Goal: Task Accomplishment & Management: Use online tool/utility

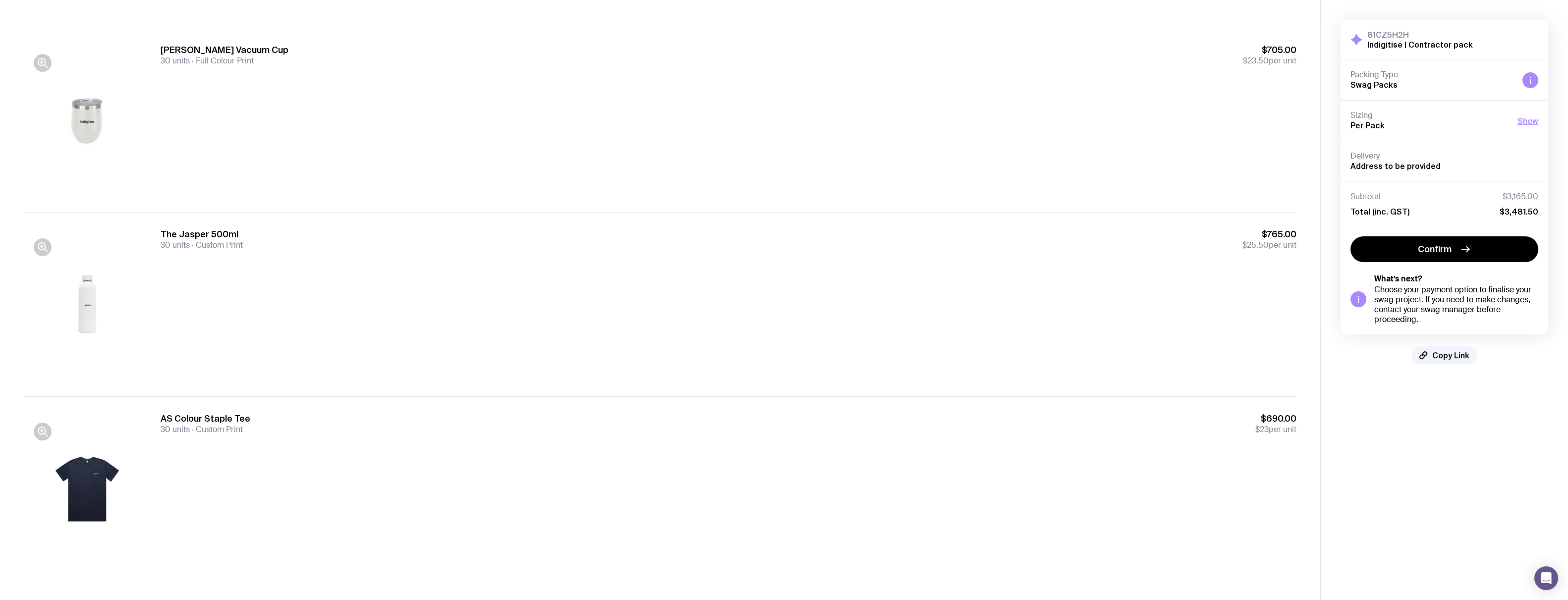
click at [77, 484] on div at bounding box center [87, 489] width 127 height 152
click at [175, 430] on span "30 units" at bounding box center [175, 430] width 29 height 10
click at [38, 432] on icon "button" at bounding box center [42, 431] width 7 height 7
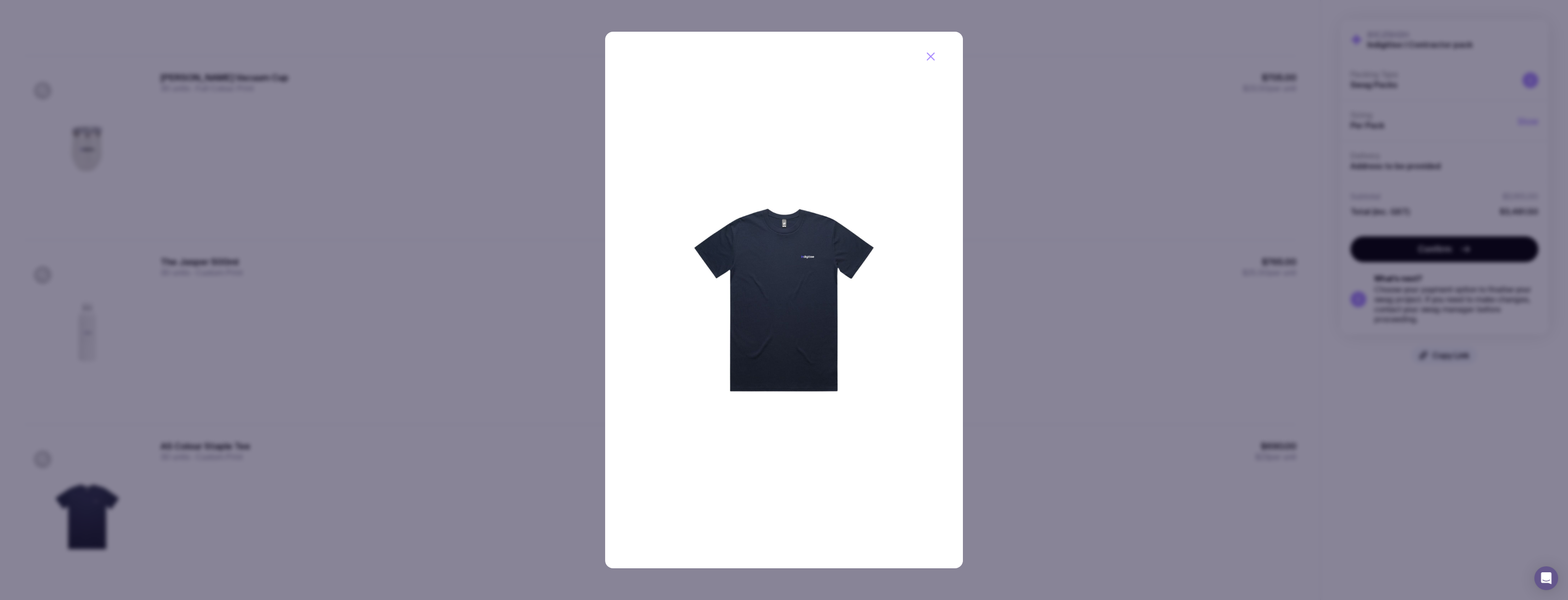
scroll to position [477, 0]
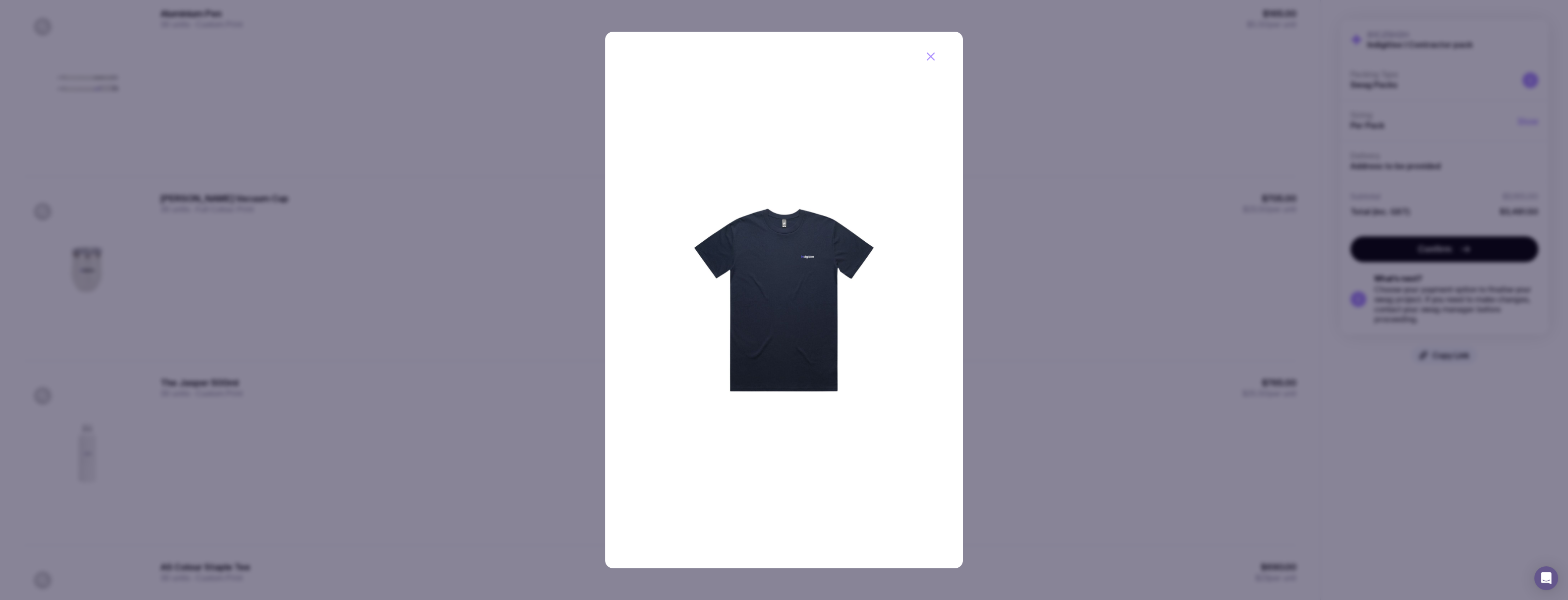
click at [796, 277] on img at bounding box center [784, 300] width 358 height 537
click at [763, 290] on img at bounding box center [784, 300] width 358 height 537
click at [930, 59] on icon "button" at bounding box center [930, 57] width 12 height 12
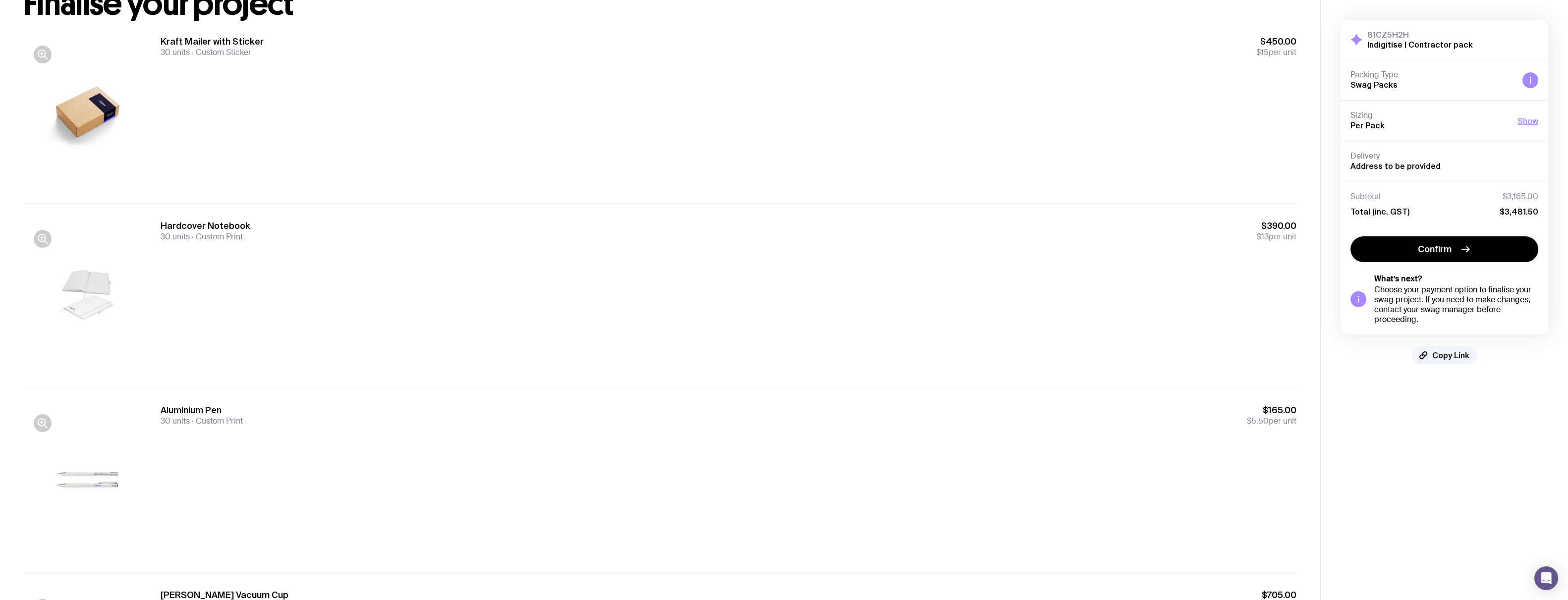
scroll to position [80, 0]
click at [96, 290] on div at bounding box center [87, 296] width 127 height 152
click at [42, 241] on icon "button" at bounding box center [42, 238] width 7 height 7
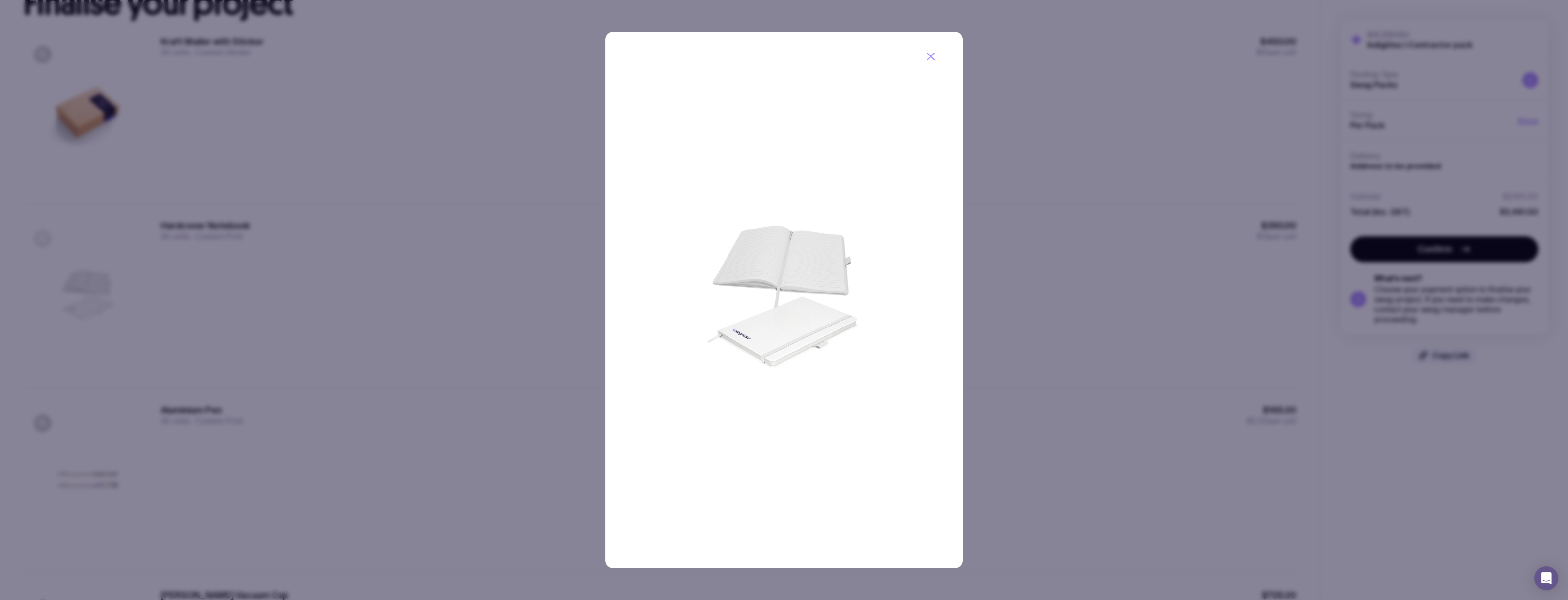
click at [42, 241] on div at bounding box center [784, 300] width 1568 height 600
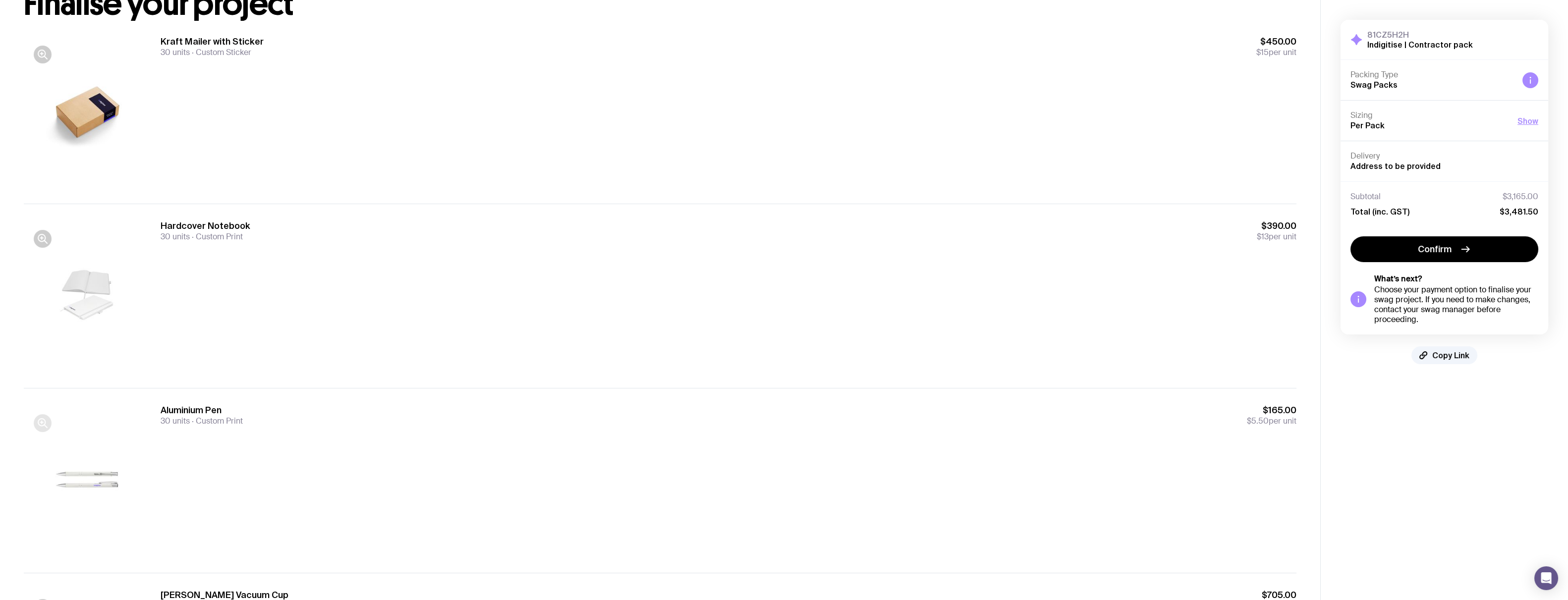
click at [46, 426] on icon "button" at bounding box center [46, 427] width 3 height 3
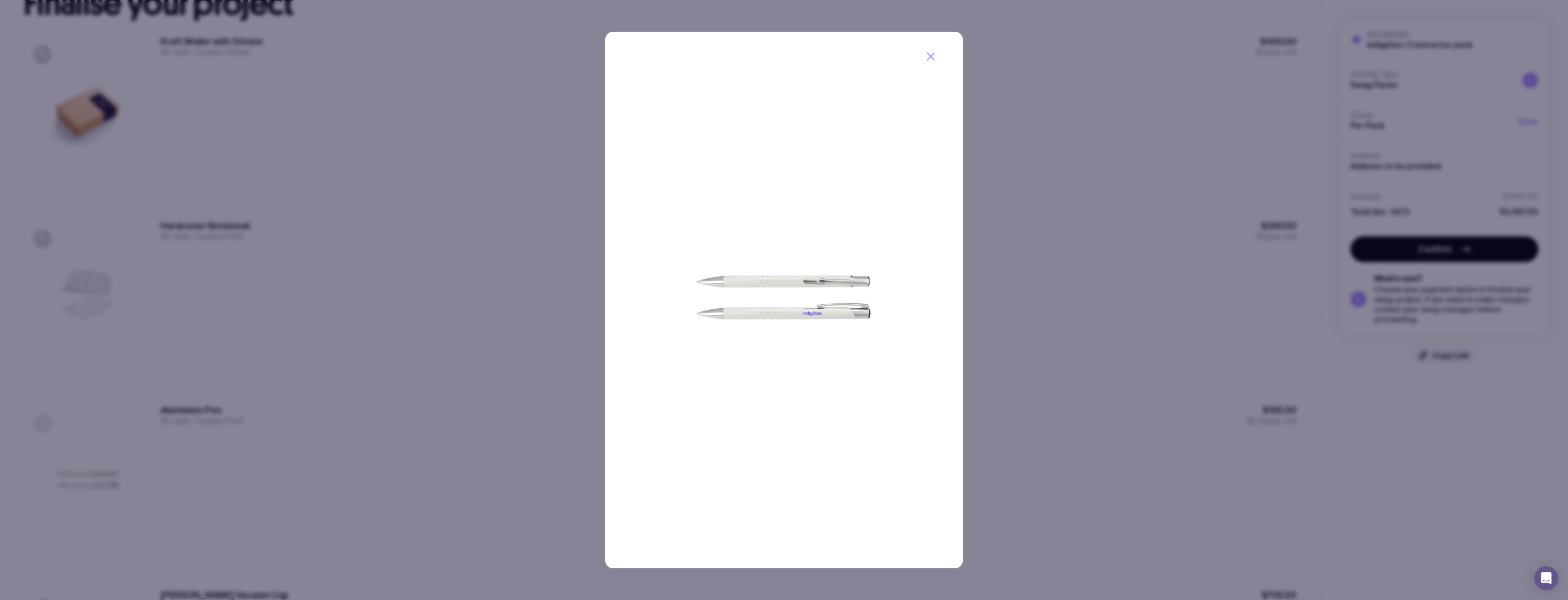
click at [46, 426] on div at bounding box center [784, 300] width 1568 height 600
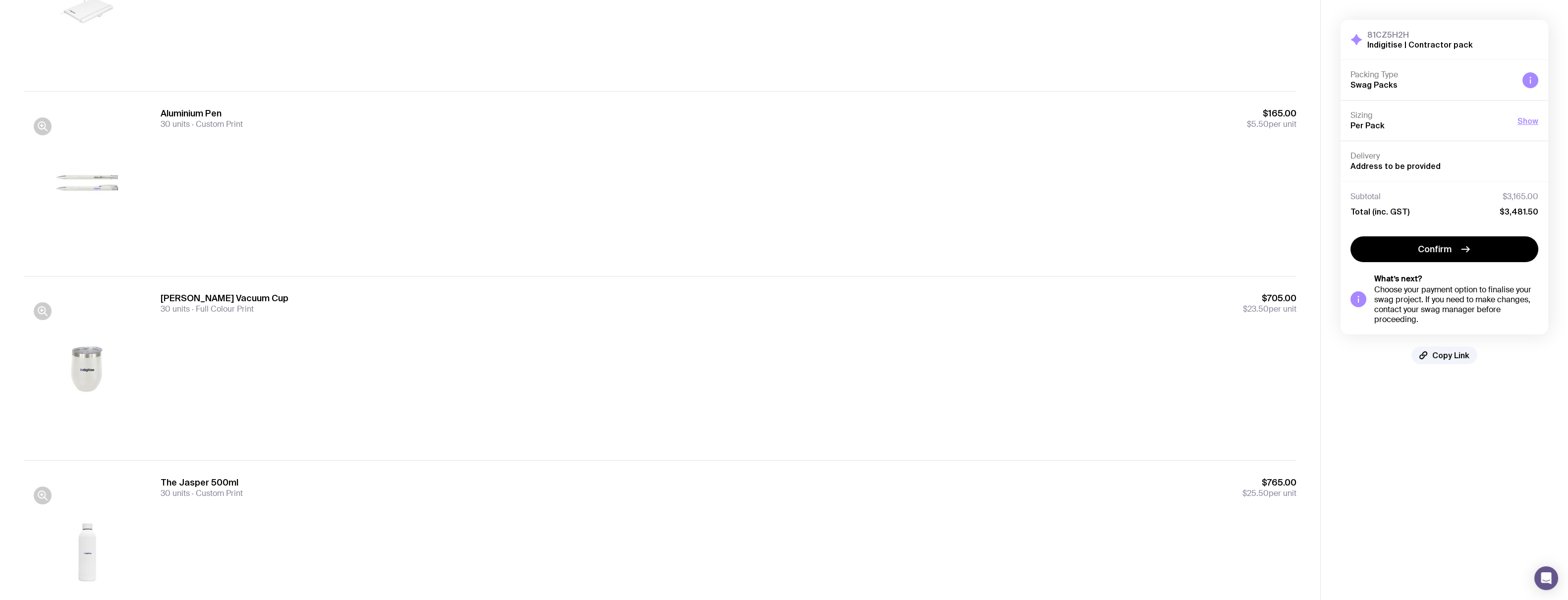
scroll to position [377, 0]
click at [40, 305] on icon "button" at bounding box center [42, 310] width 12 height 12
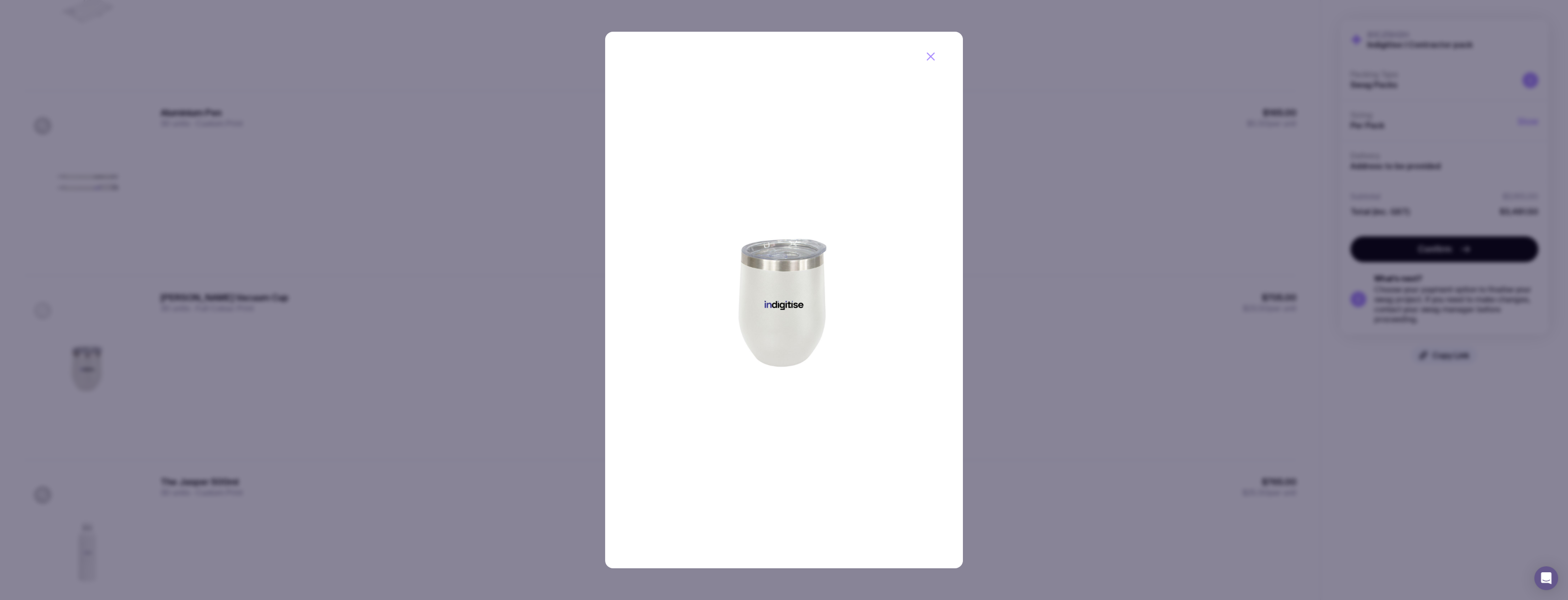
click at [40, 305] on div at bounding box center [784, 300] width 1568 height 600
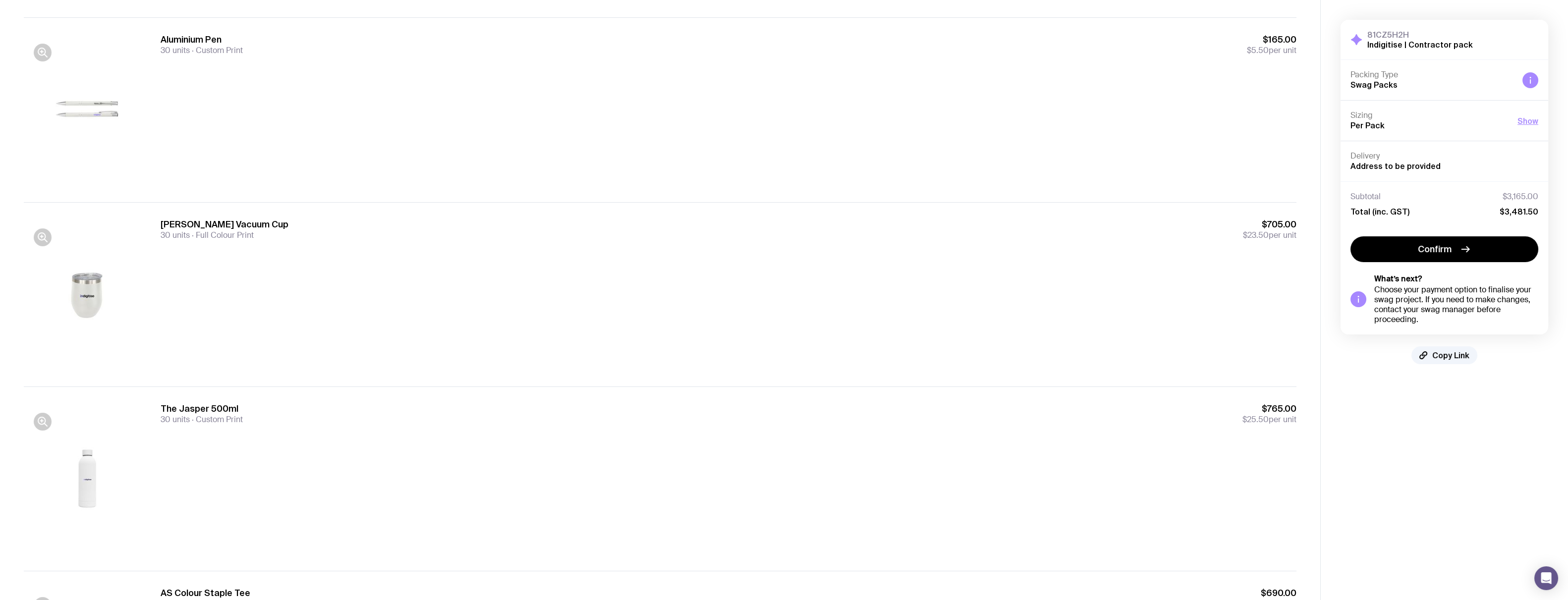
scroll to position [526, 0]
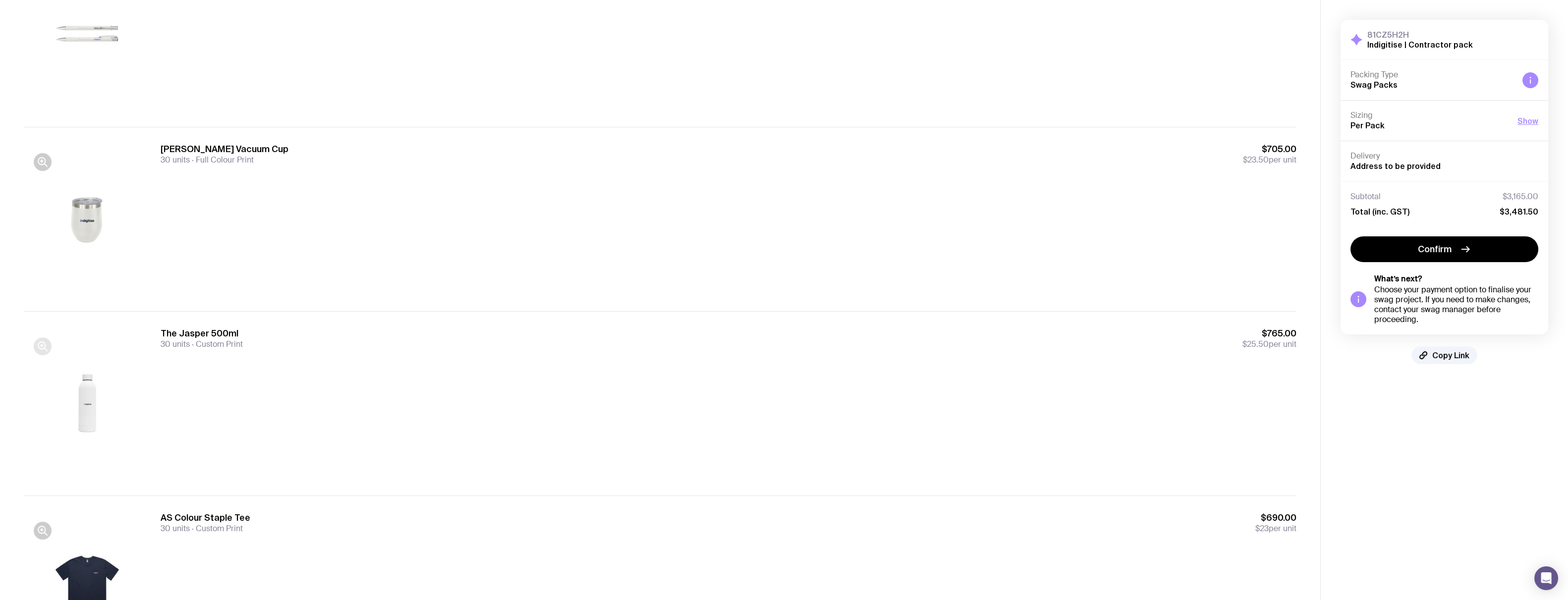
click at [36, 344] on icon "button" at bounding box center [42, 346] width 12 height 12
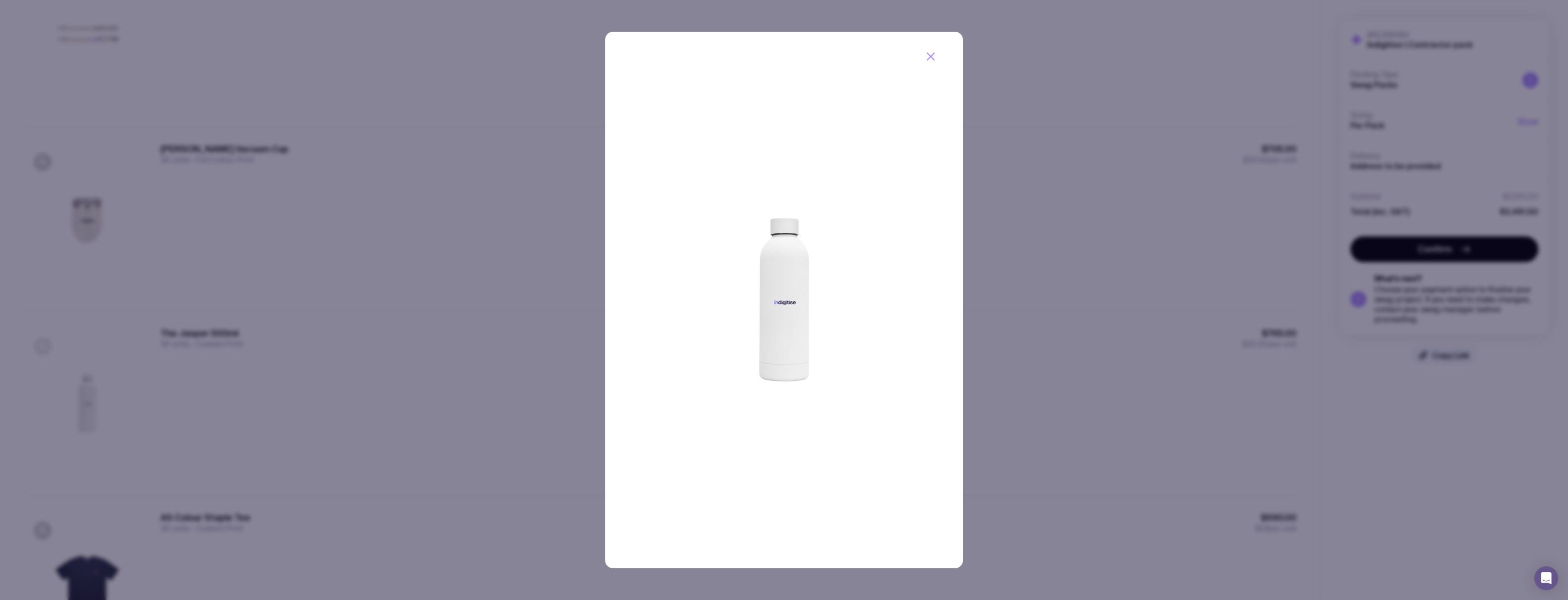
click at [36, 344] on div at bounding box center [784, 300] width 1568 height 600
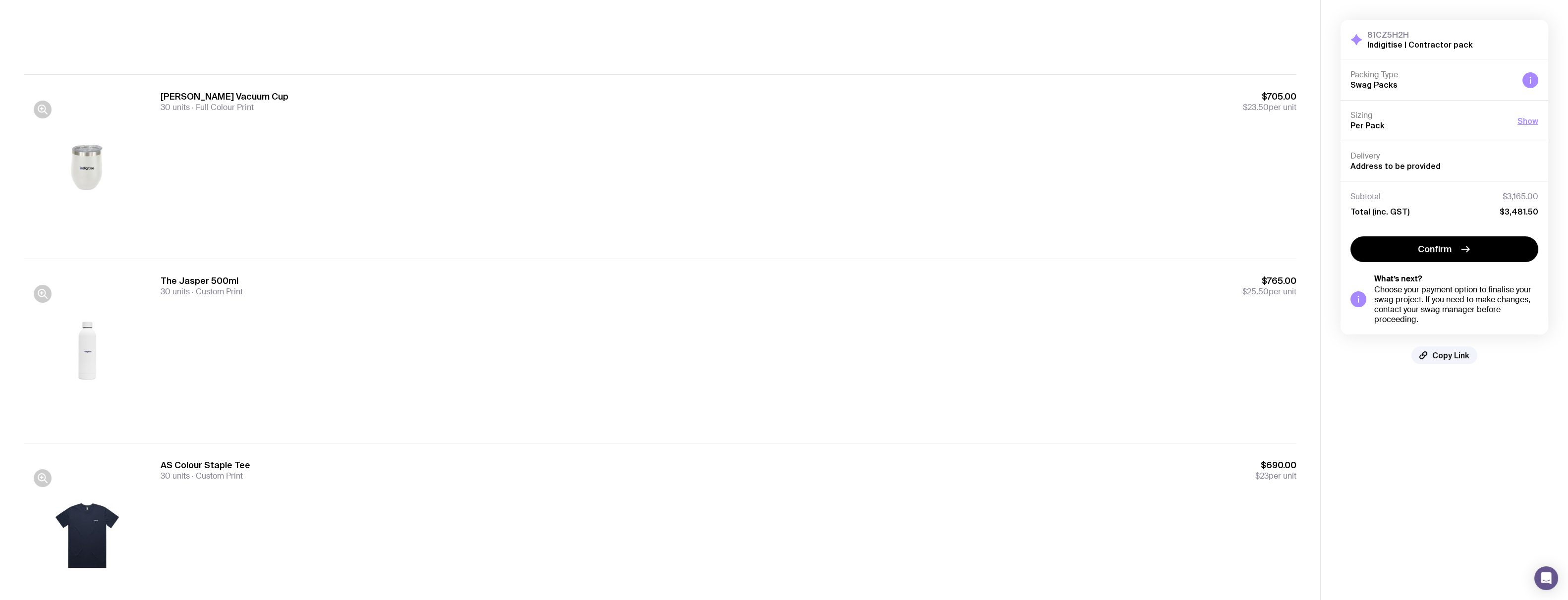
scroll to position [625, 0]
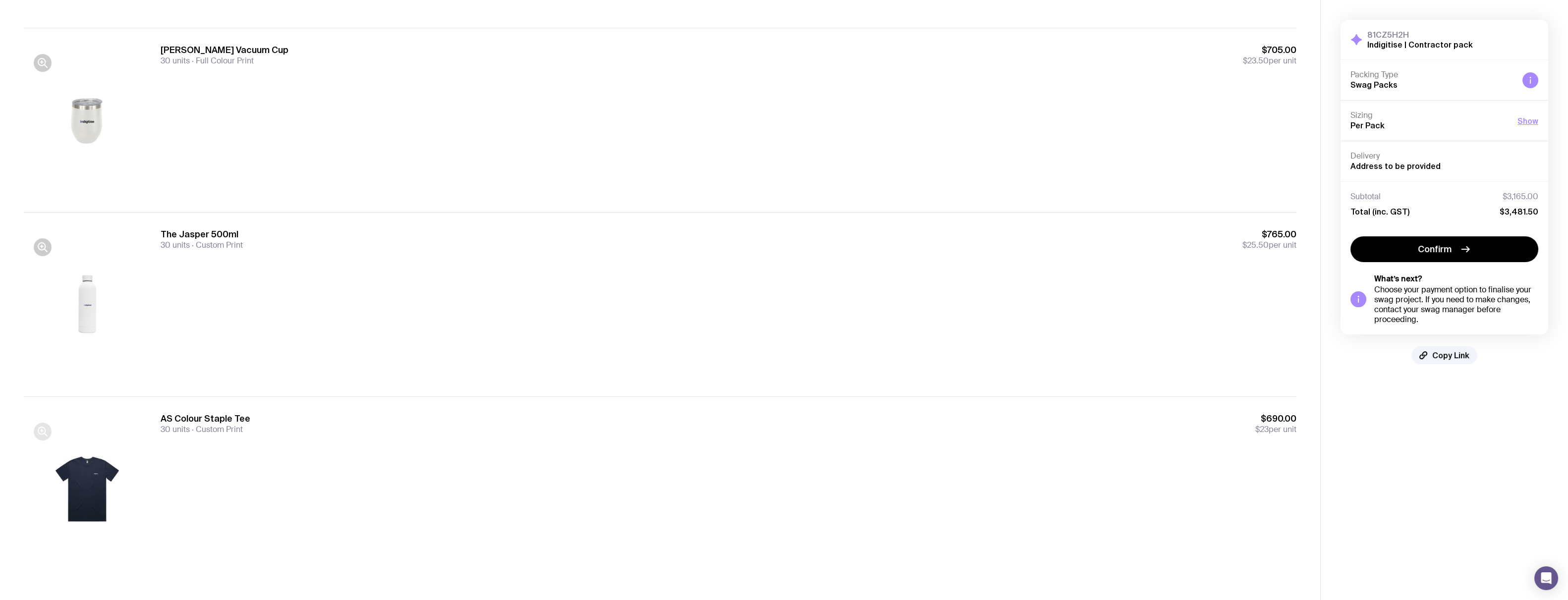
click at [39, 431] on icon "button" at bounding box center [42, 431] width 12 height 12
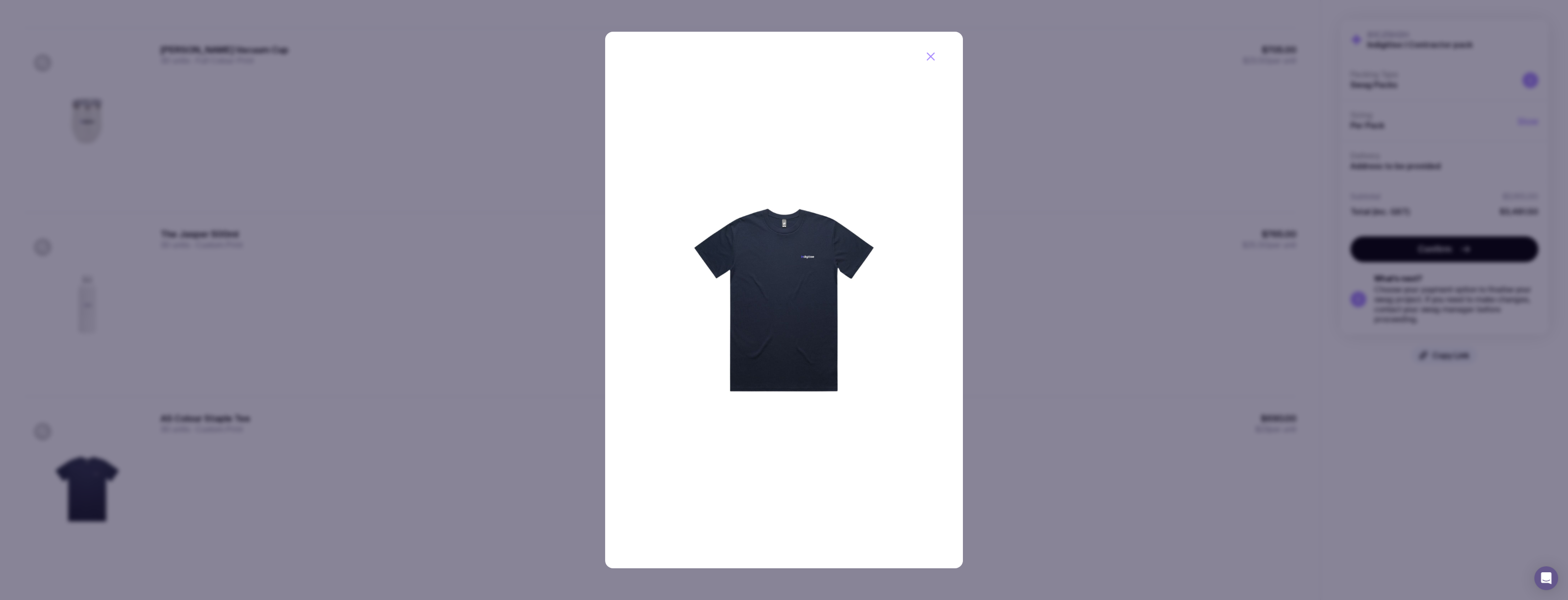
click at [794, 282] on img at bounding box center [784, 300] width 358 height 537
click at [928, 56] on icon "button" at bounding box center [930, 57] width 12 height 12
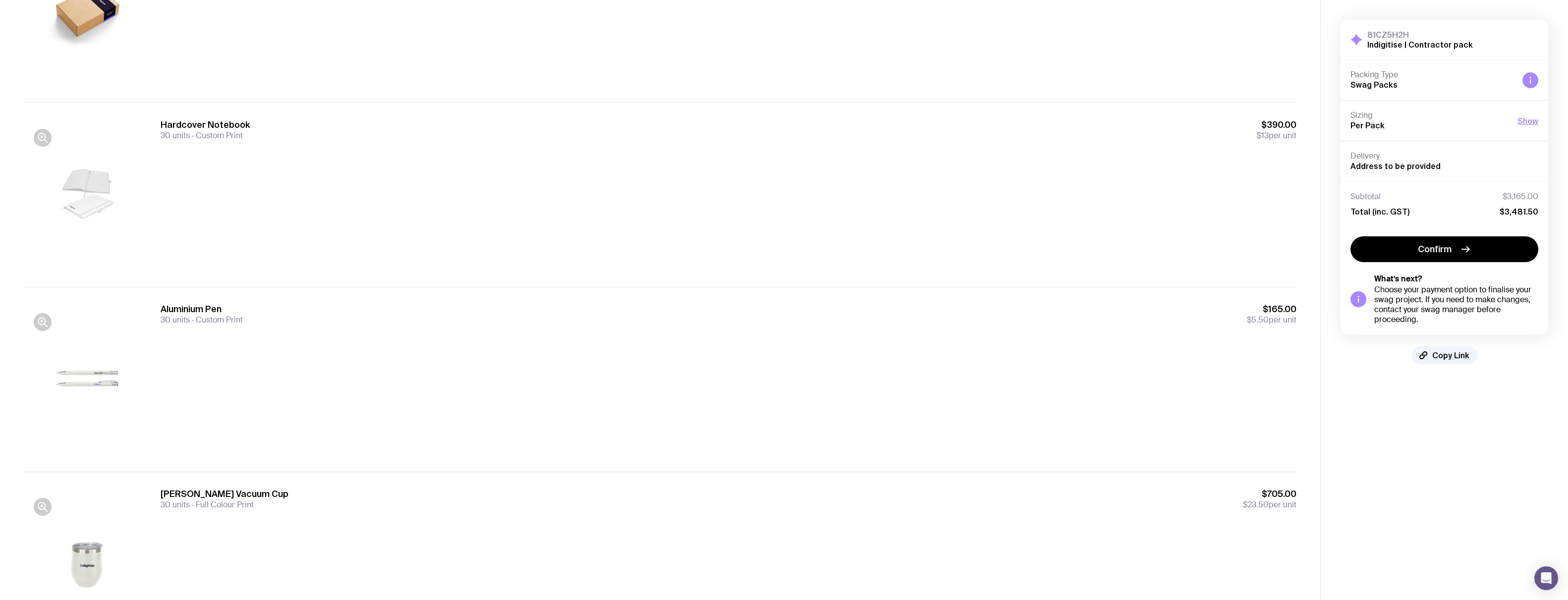
scroll to position [247, 0]
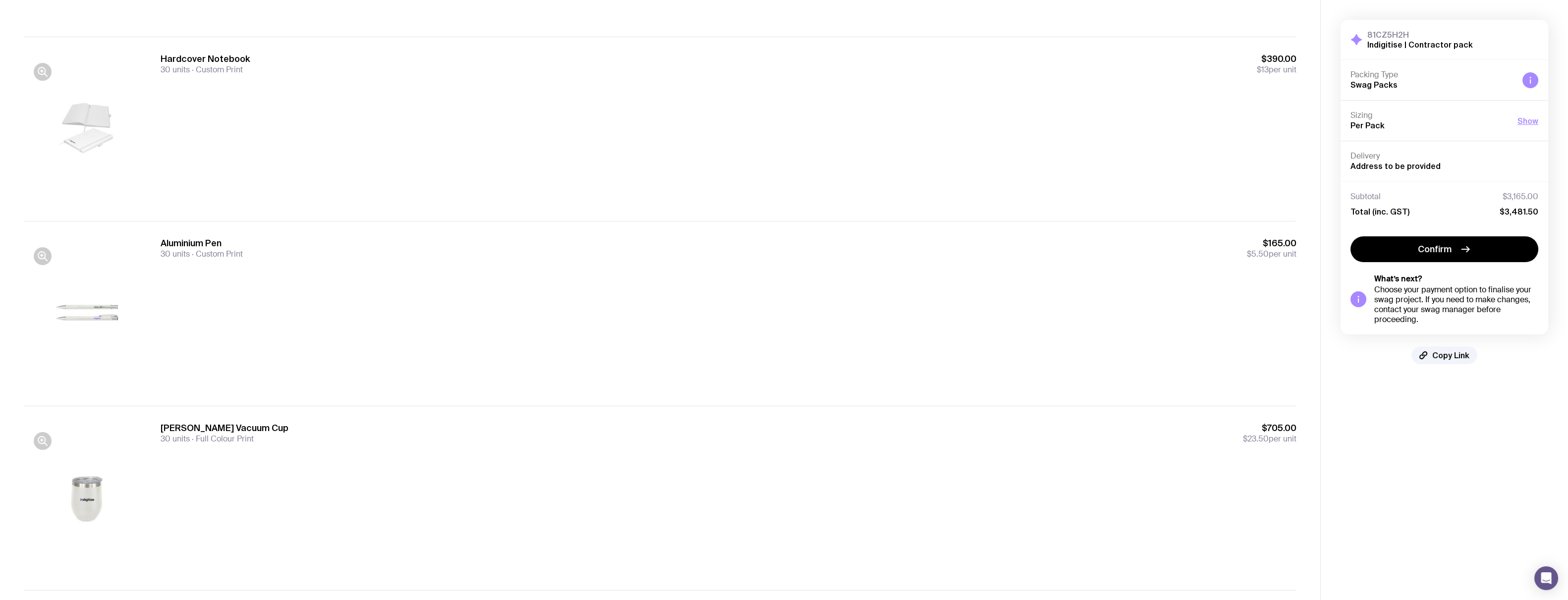
click at [111, 320] on div at bounding box center [87, 314] width 127 height 152
click at [83, 506] on div at bounding box center [87, 498] width 127 height 152
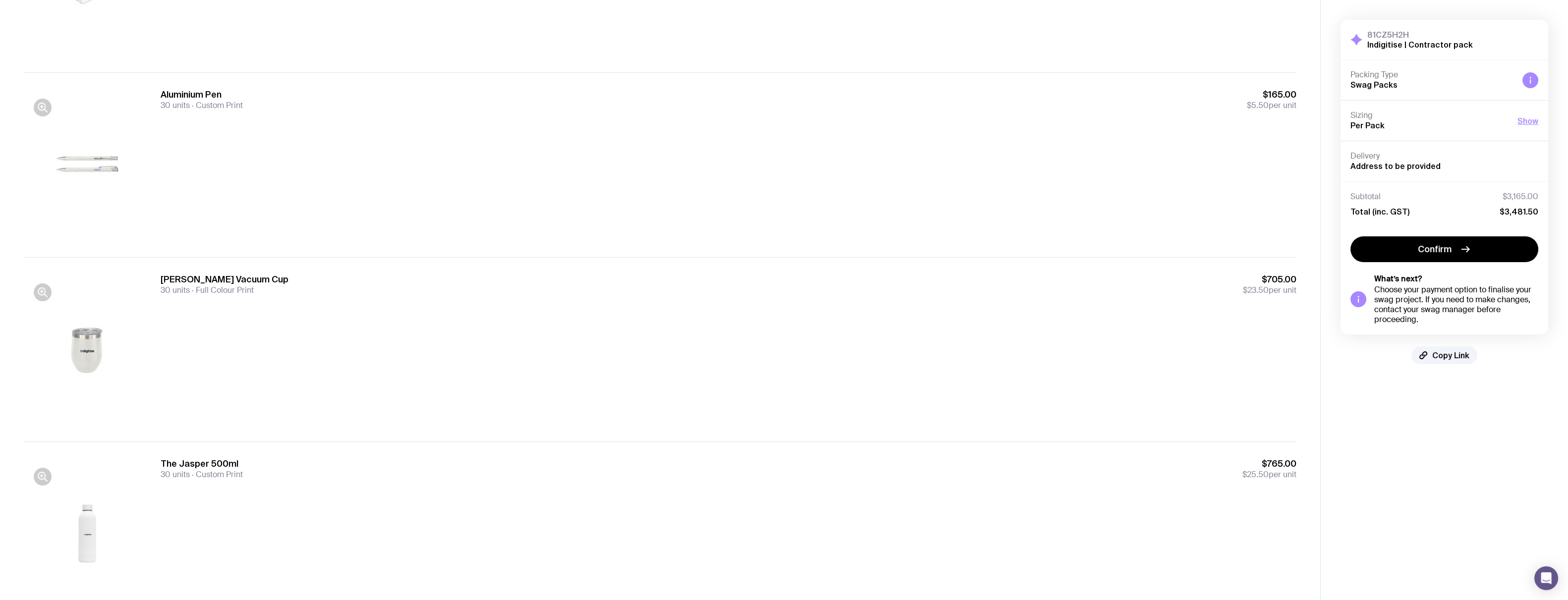
scroll to position [495, 0]
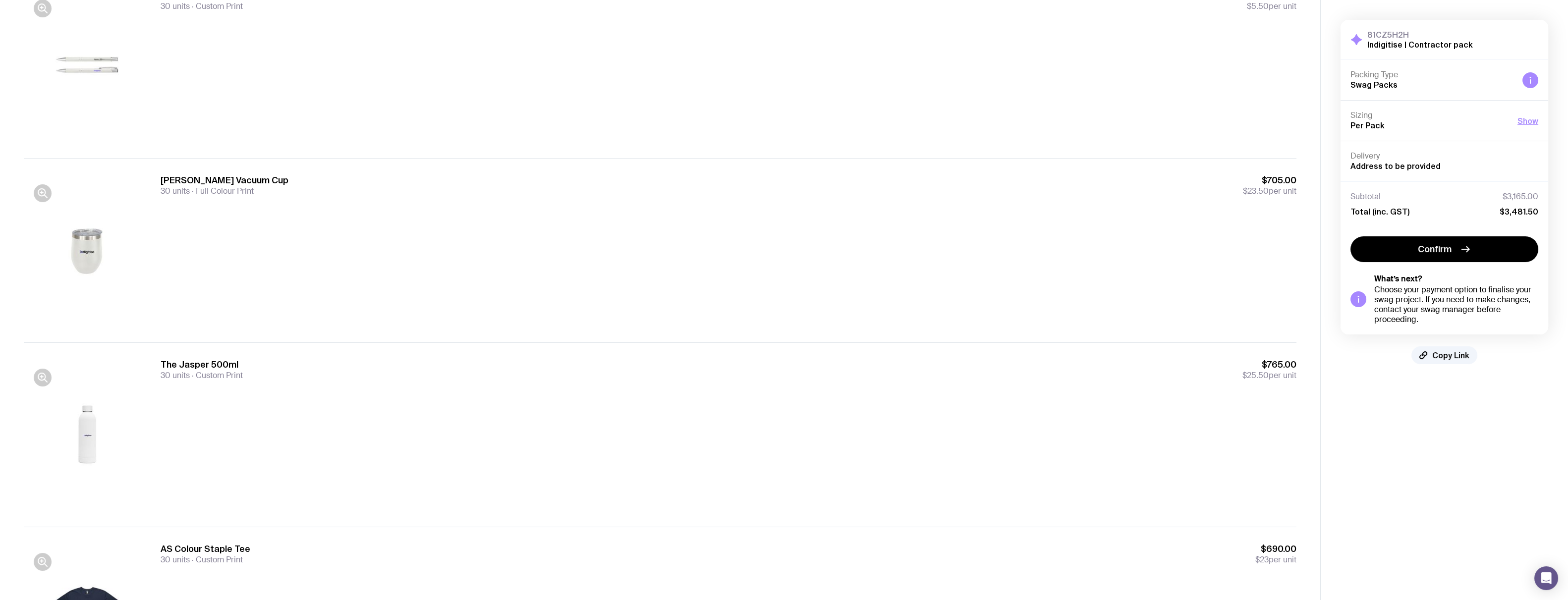
click at [85, 446] on div at bounding box center [87, 435] width 127 height 152
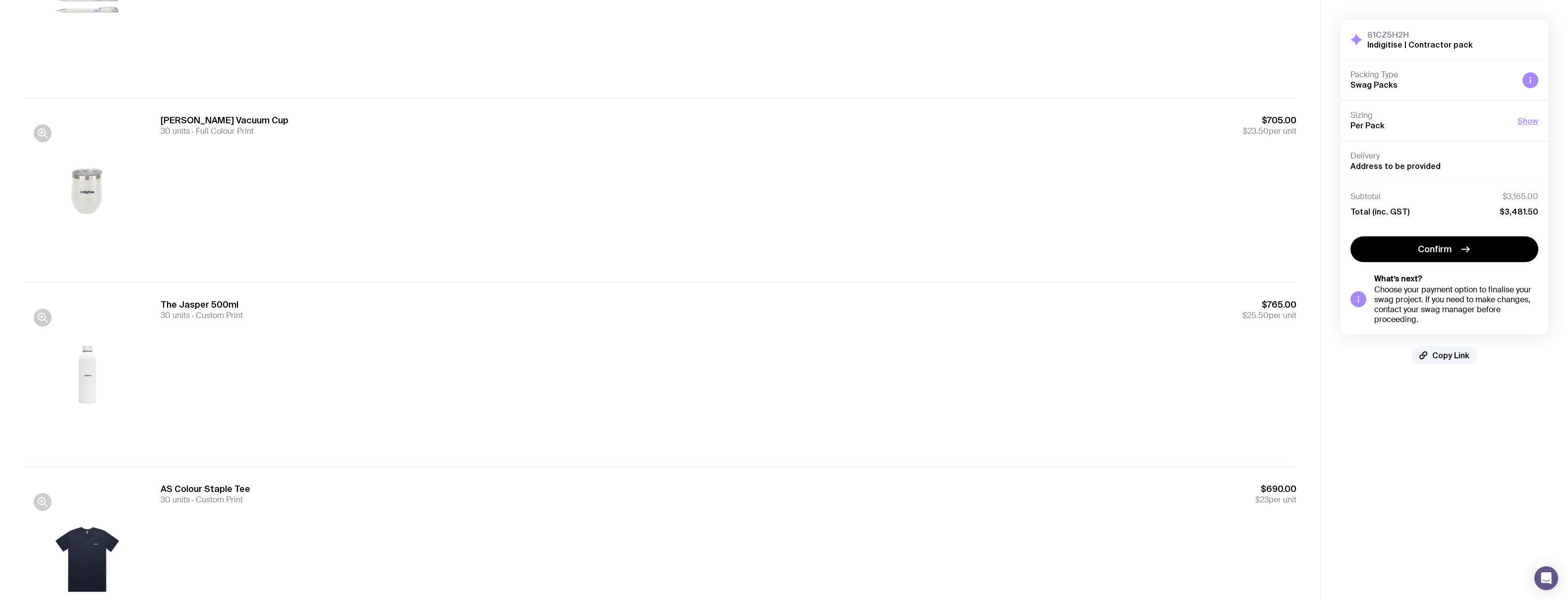
scroll to position [625, 0]
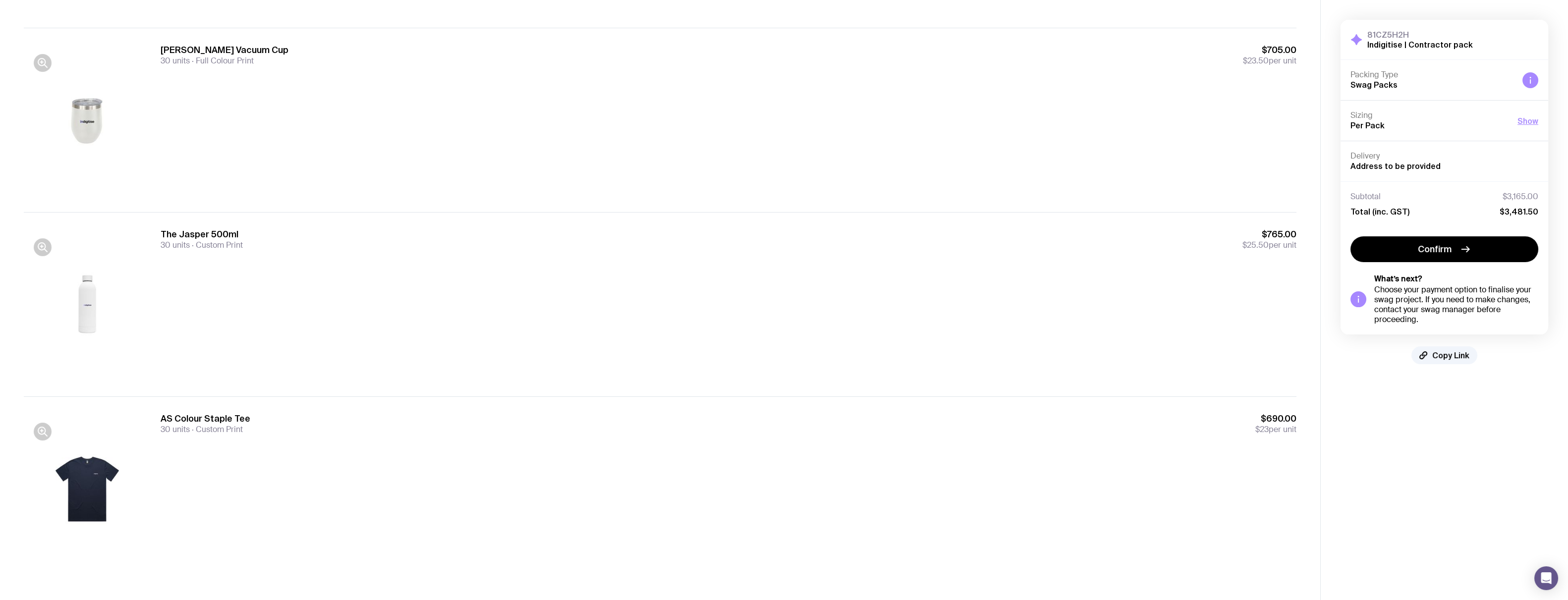
click at [85, 493] on div at bounding box center [87, 489] width 127 height 152
click at [44, 436] on icon "button" at bounding box center [42, 431] width 12 height 12
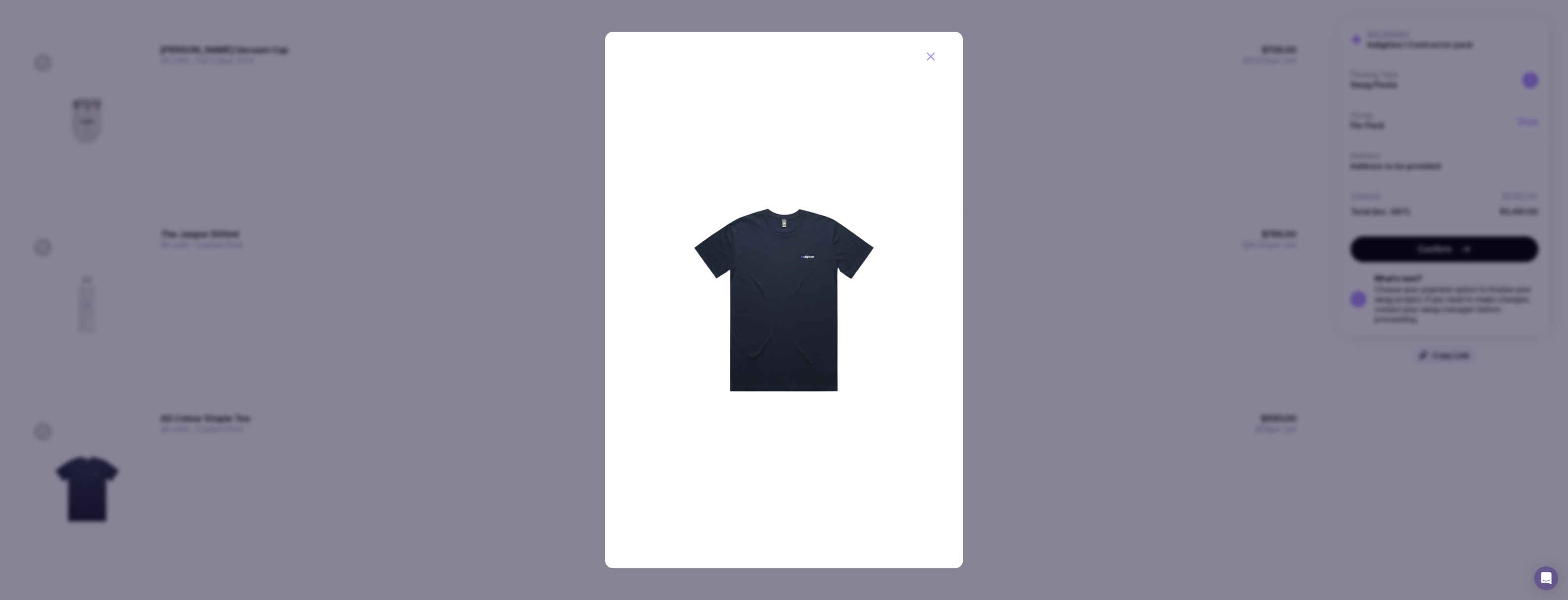
click at [789, 266] on img at bounding box center [784, 300] width 358 height 537
click at [929, 59] on icon "button" at bounding box center [930, 57] width 12 height 12
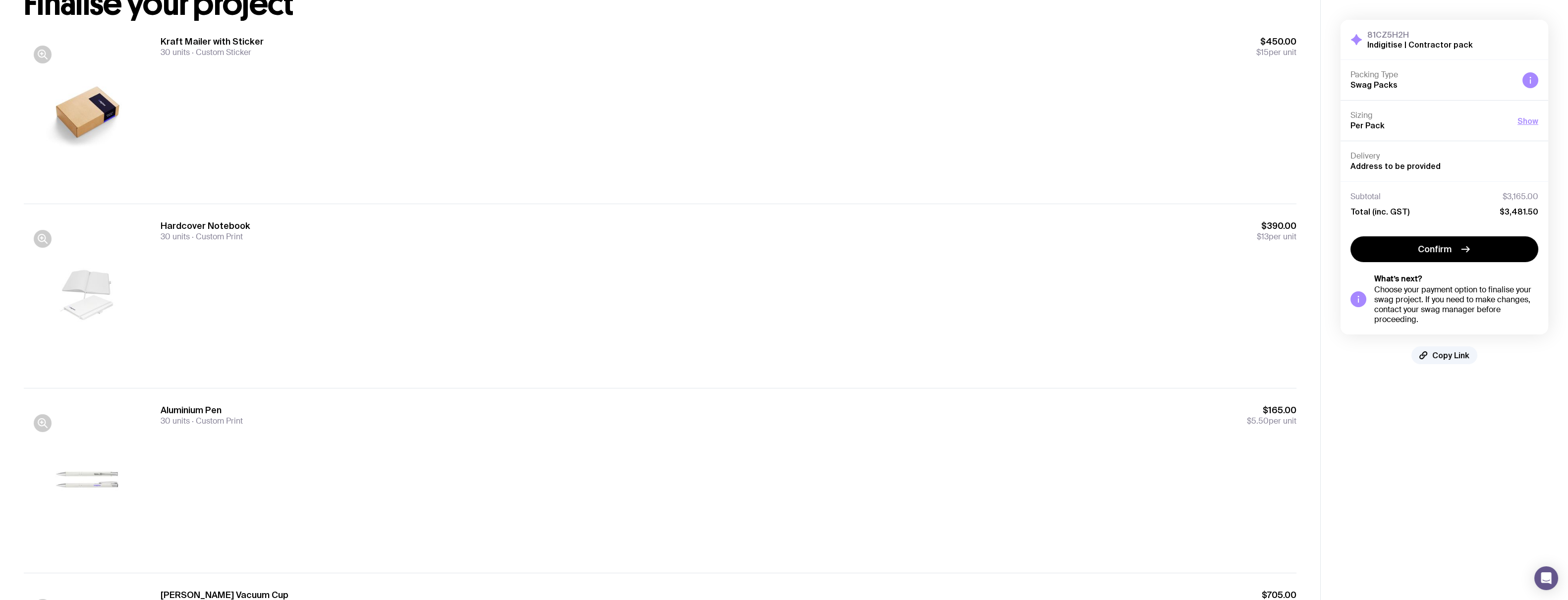
scroll to position [0, 0]
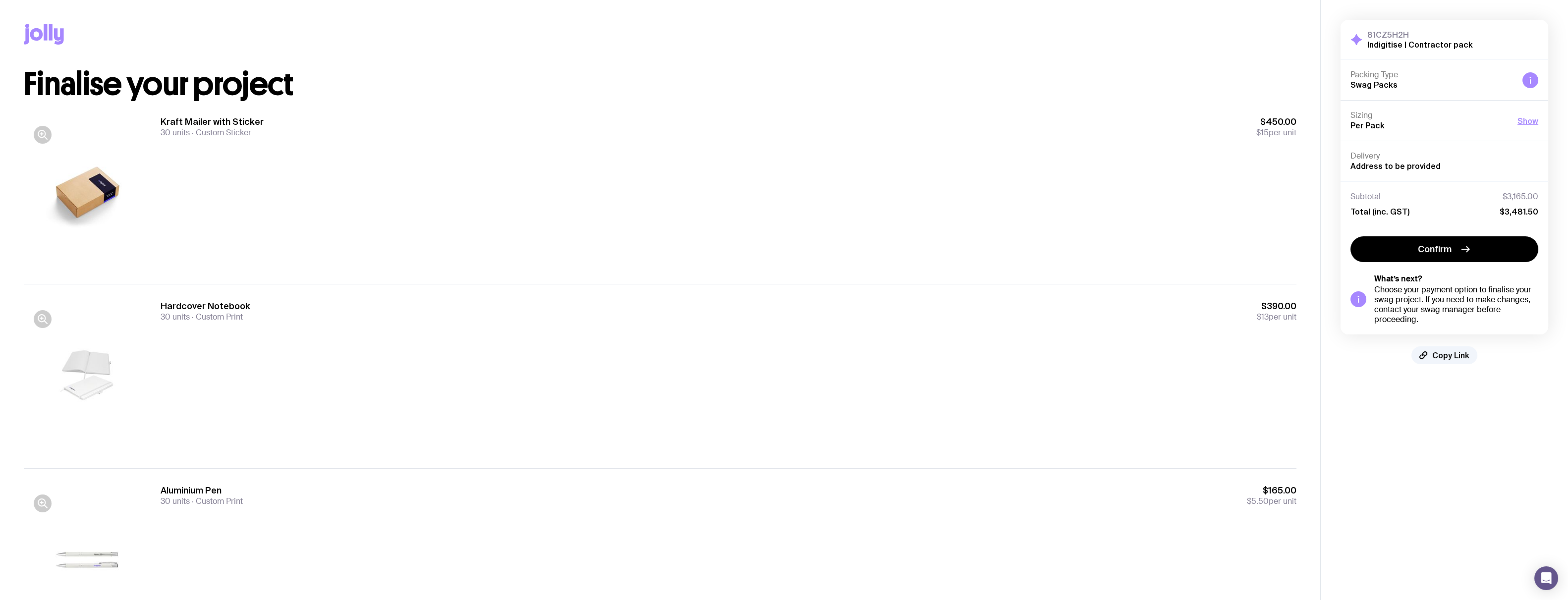
drag, startPoint x: 1127, startPoint y: 312, endPoint x: 1113, endPoint y: 322, distance: 17.2
click at [1127, 312] on div "Hardcover Notebook 30 units Custom Print $390.00 $13 per unit" at bounding box center [729, 312] width 1136 height 22
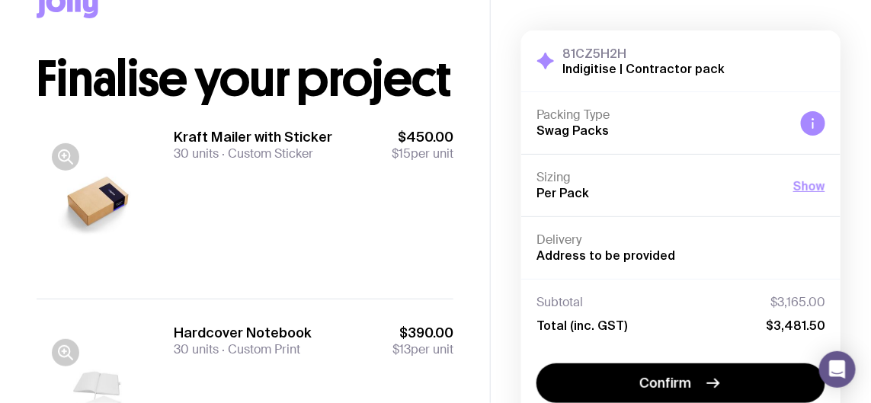
scroll to position [47, 0]
